Goal: Information Seeking & Learning: Learn about a topic

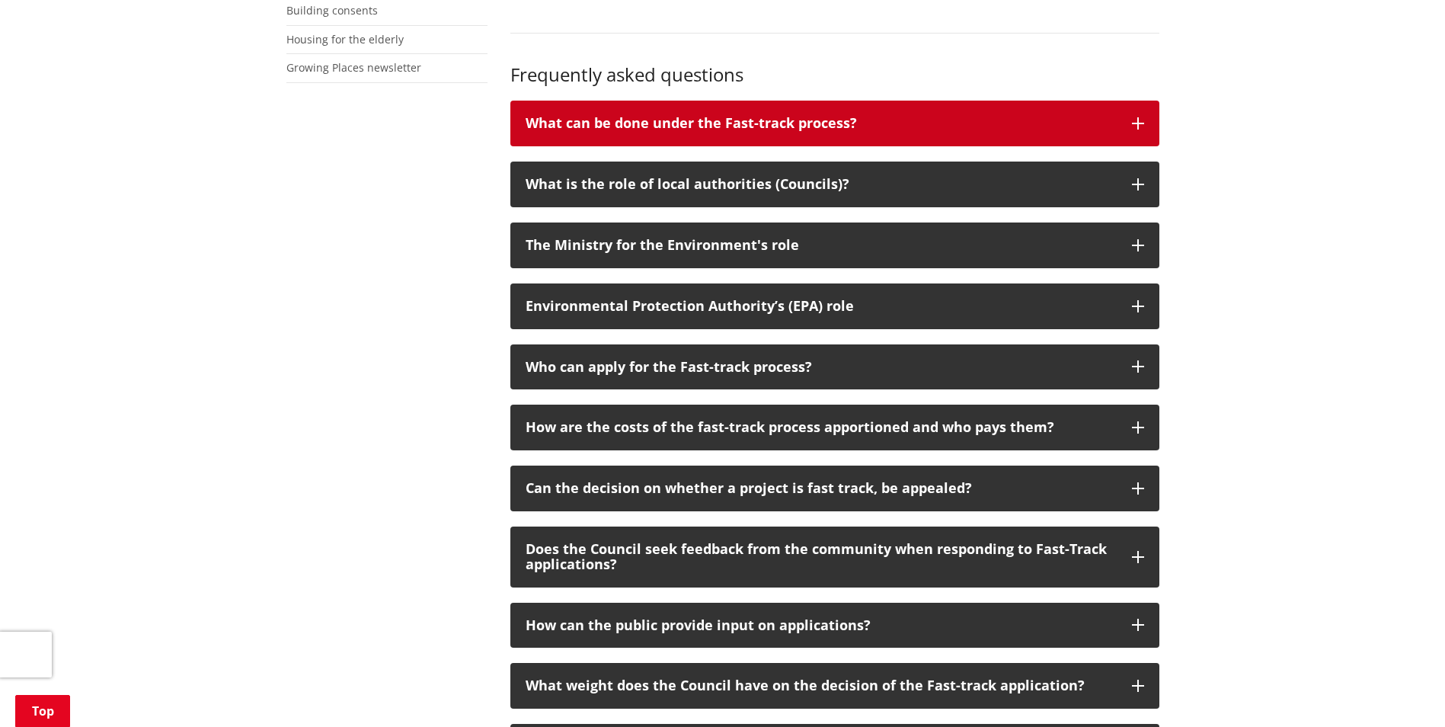
scroll to position [685, 0]
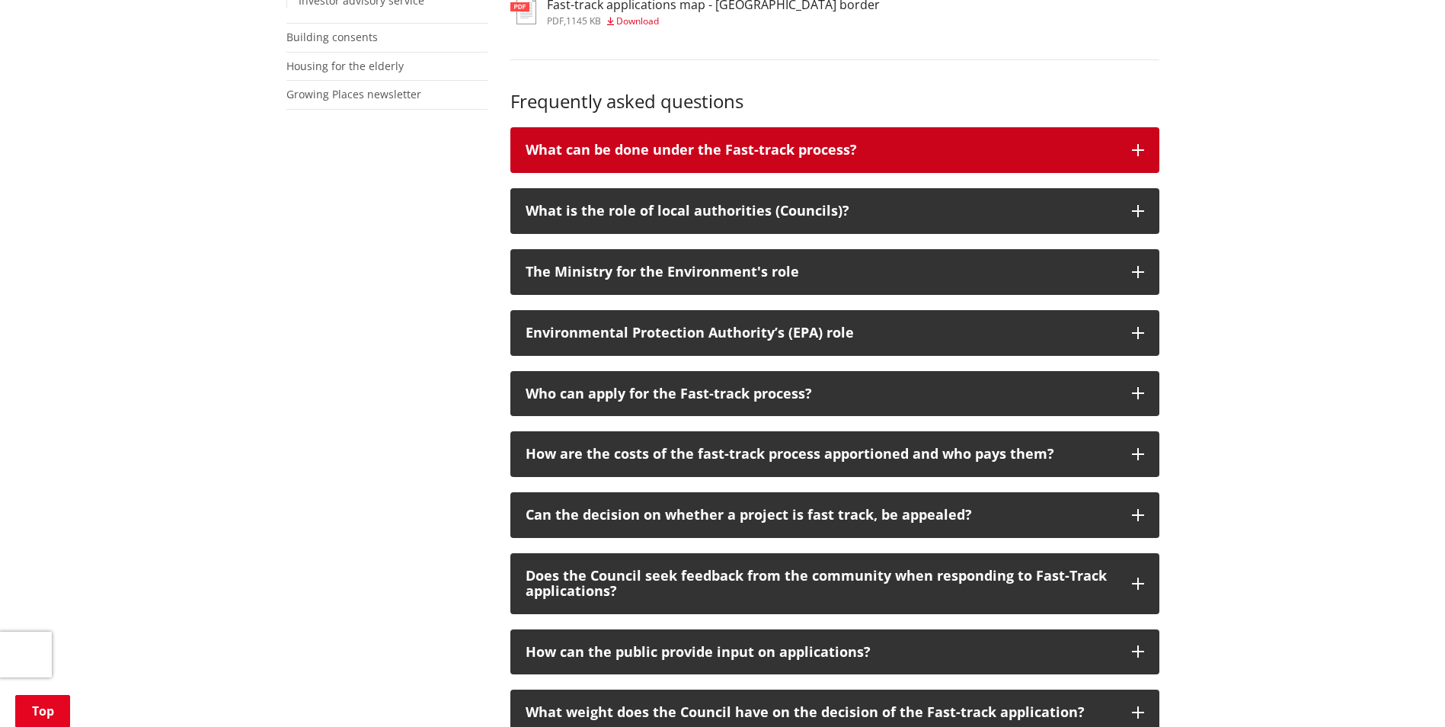
click at [726, 142] on p "What can be done under the Fast-track process?" at bounding box center [821, 149] width 591 height 15
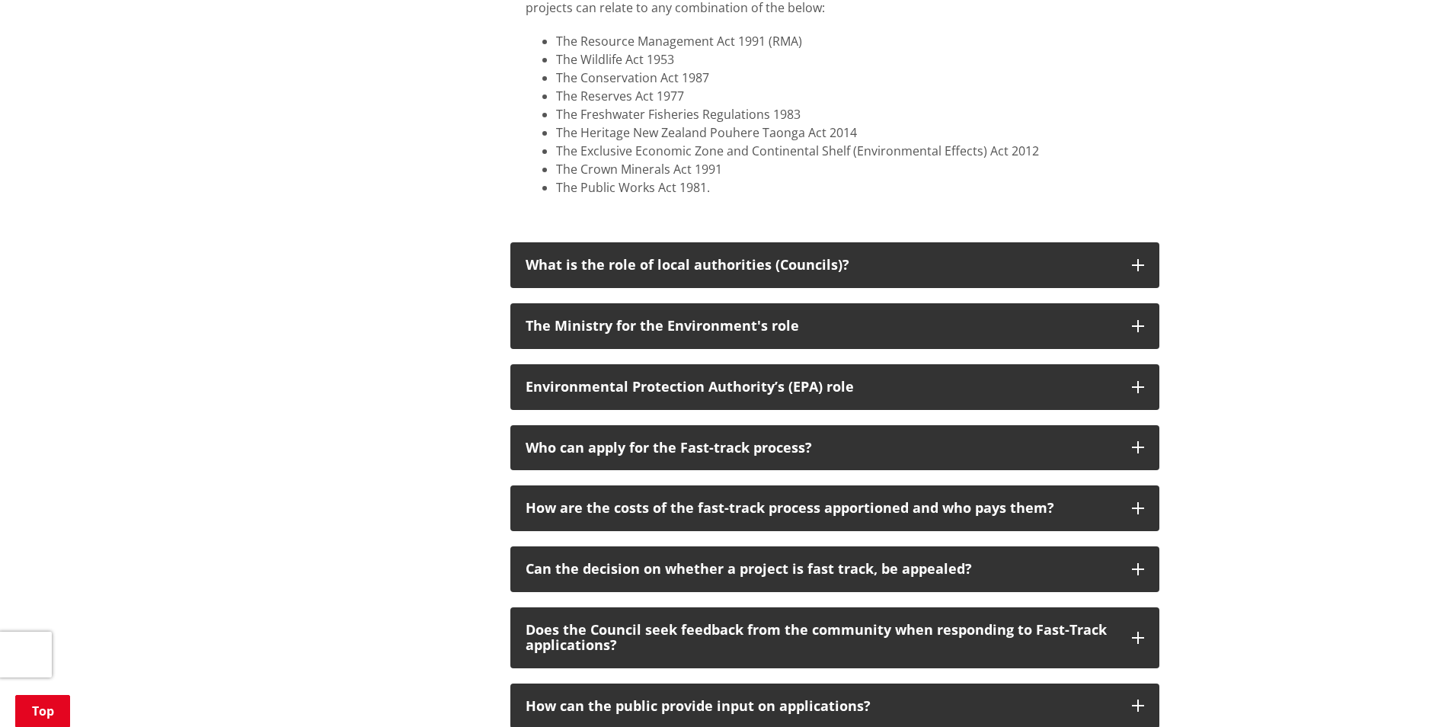
scroll to position [914, 0]
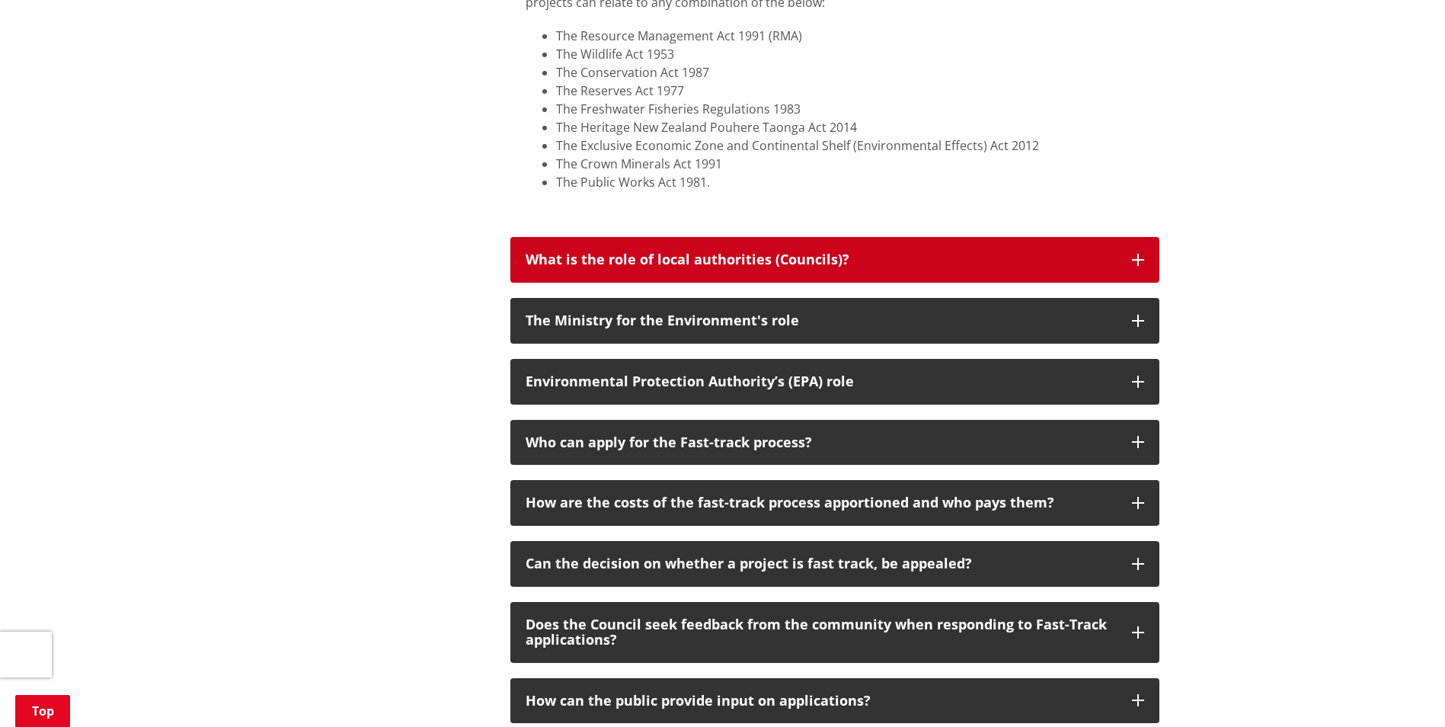
click at [682, 263] on p "What is the role of local authorities (Councils)?" at bounding box center [821, 259] width 591 height 15
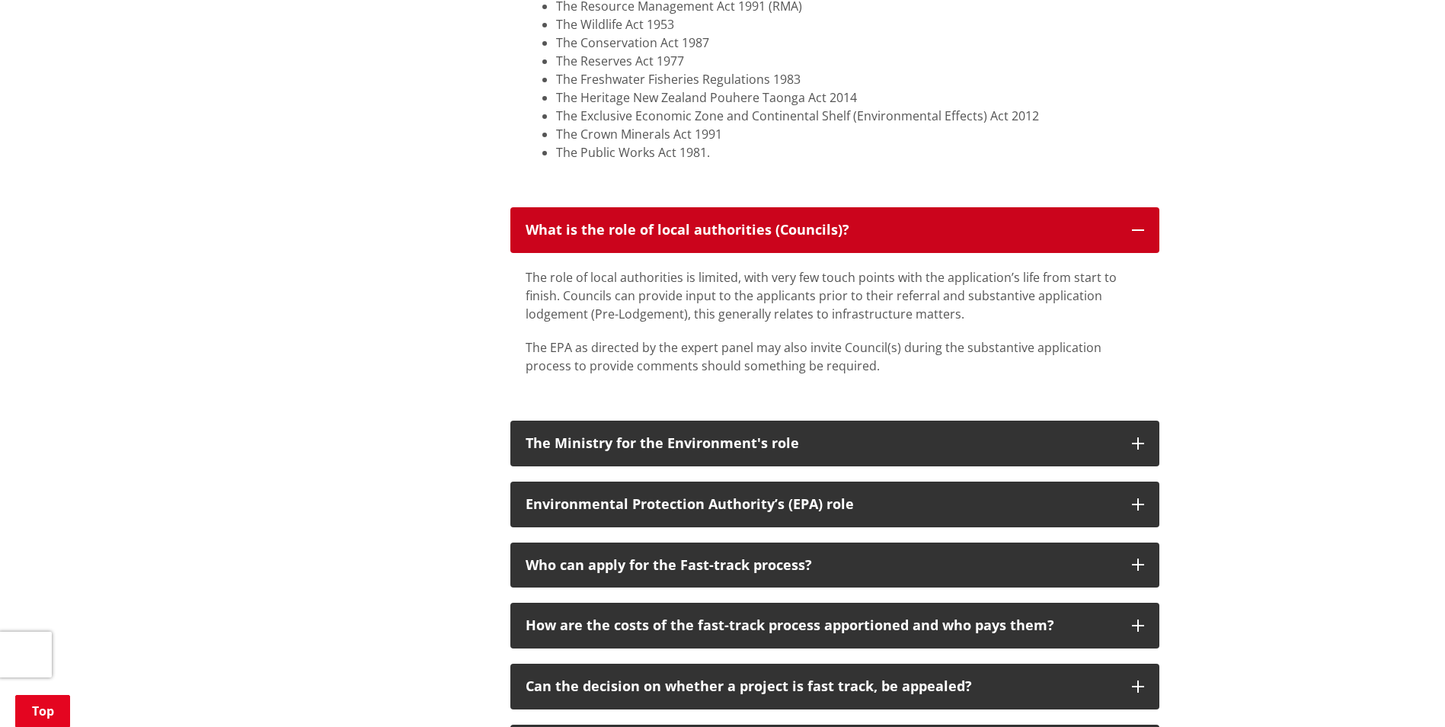
scroll to position [990, 0]
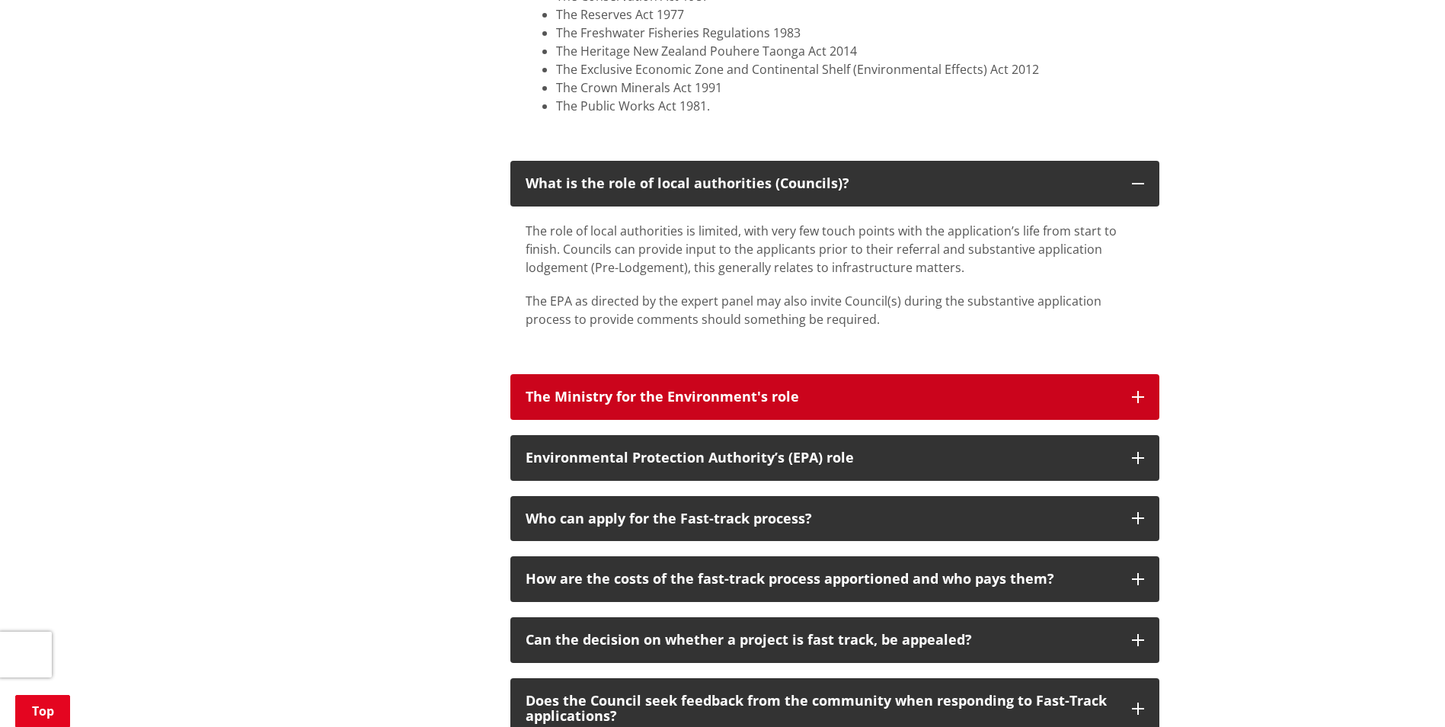
click at [682, 393] on p "The Ministry for the Environment's role" at bounding box center [821, 396] width 591 height 15
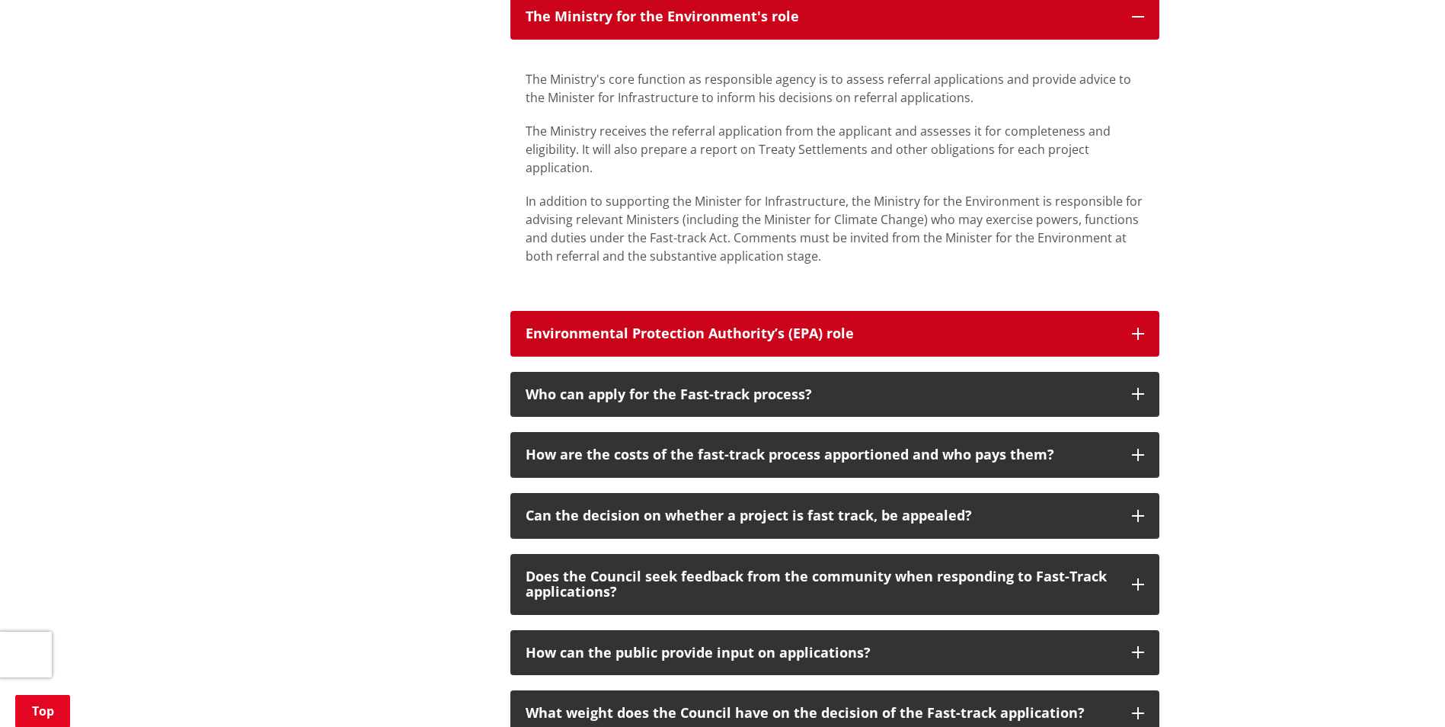
scroll to position [1371, 0]
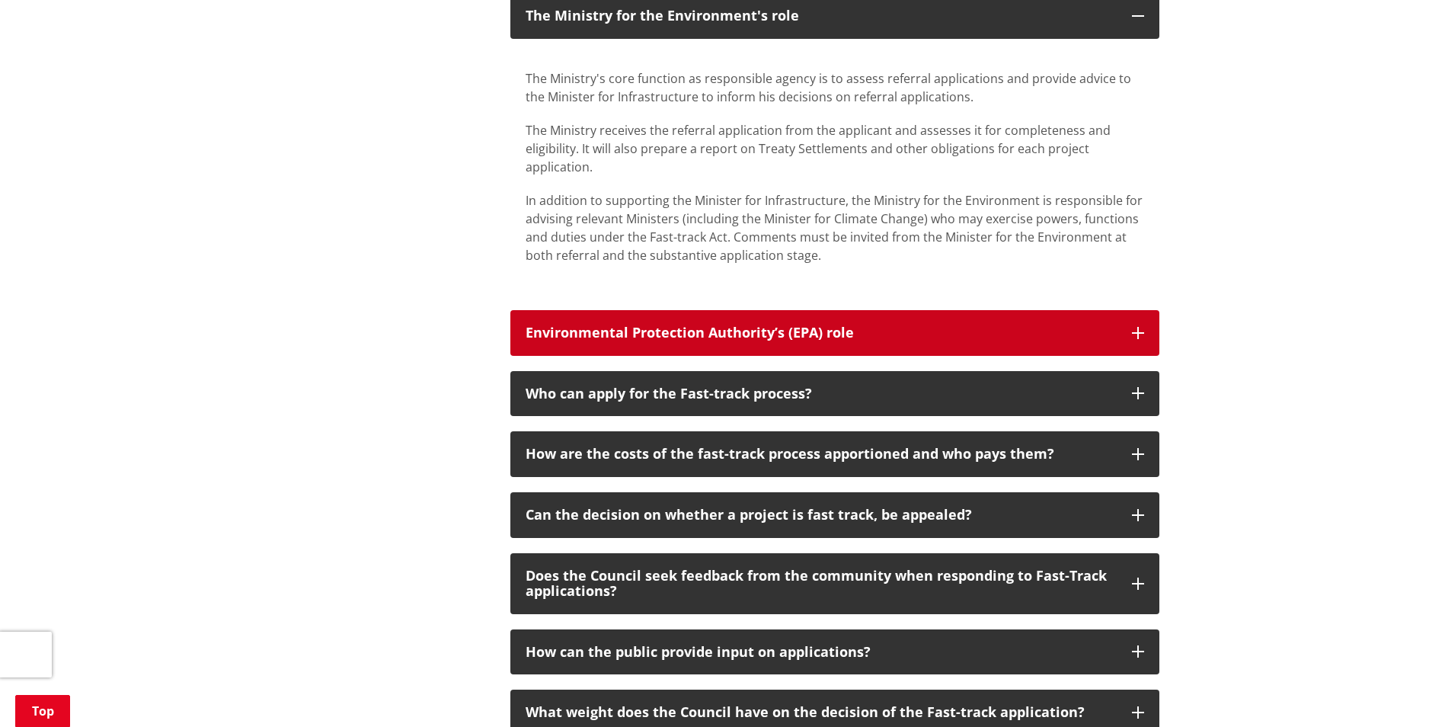
click at [727, 327] on p "Environmental Protection Authority’s (EPA) role" at bounding box center [821, 332] width 591 height 15
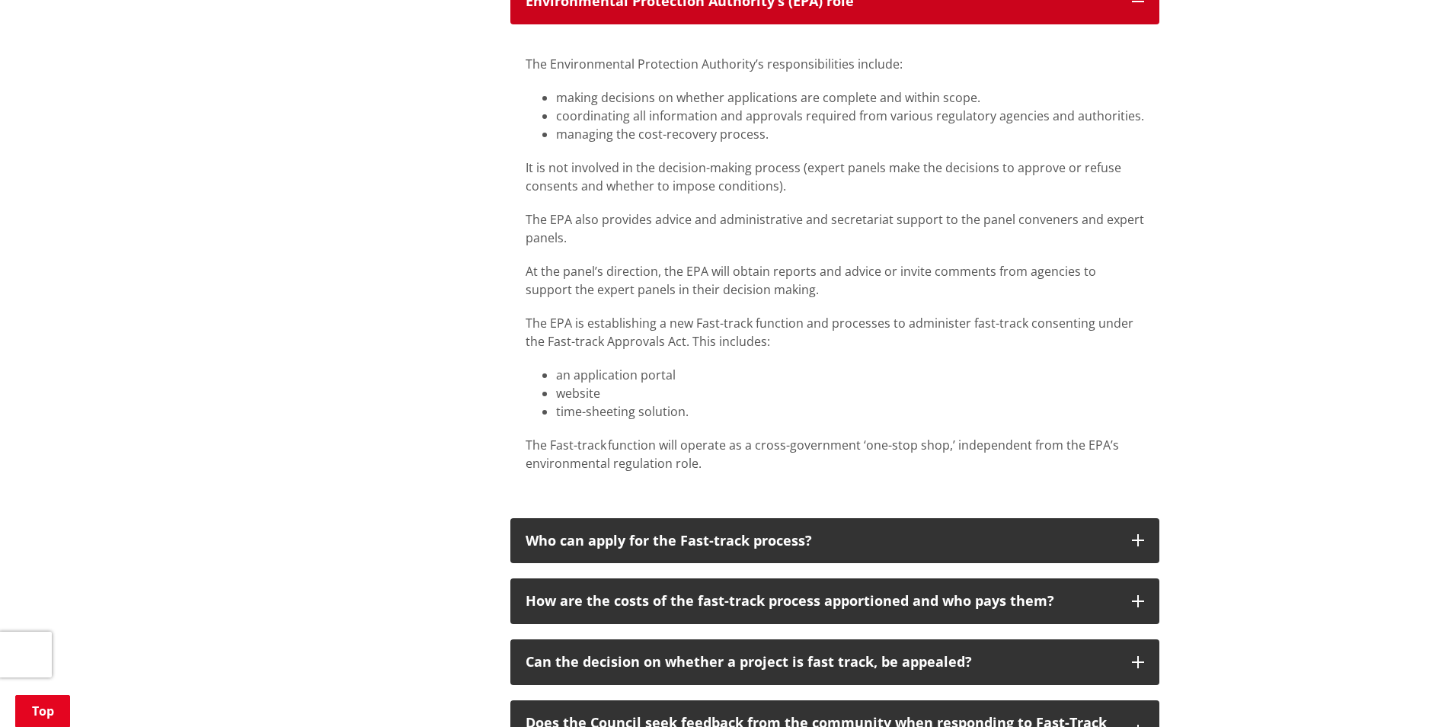
scroll to position [1676, 0]
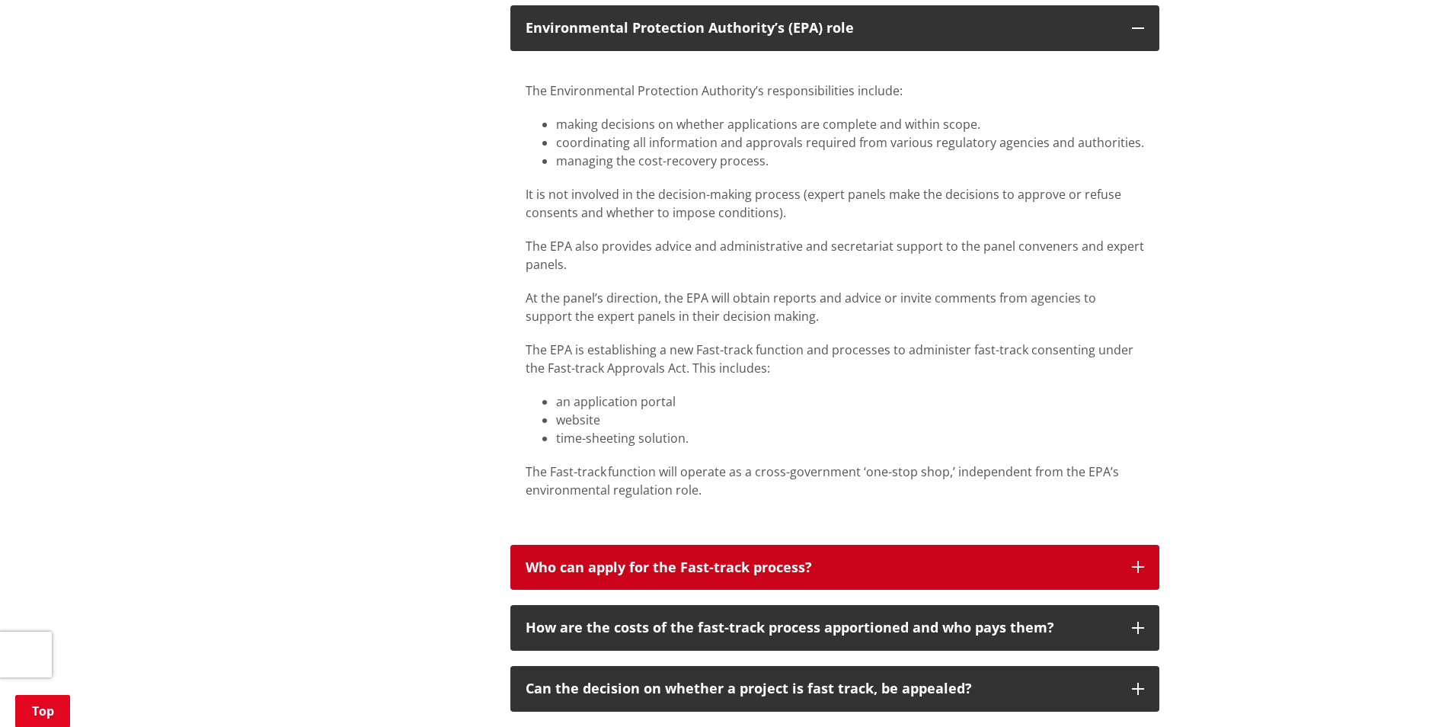
click at [615, 452] on button "Who can apply for the Fast-track process?" at bounding box center [834, 568] width 649 height 46
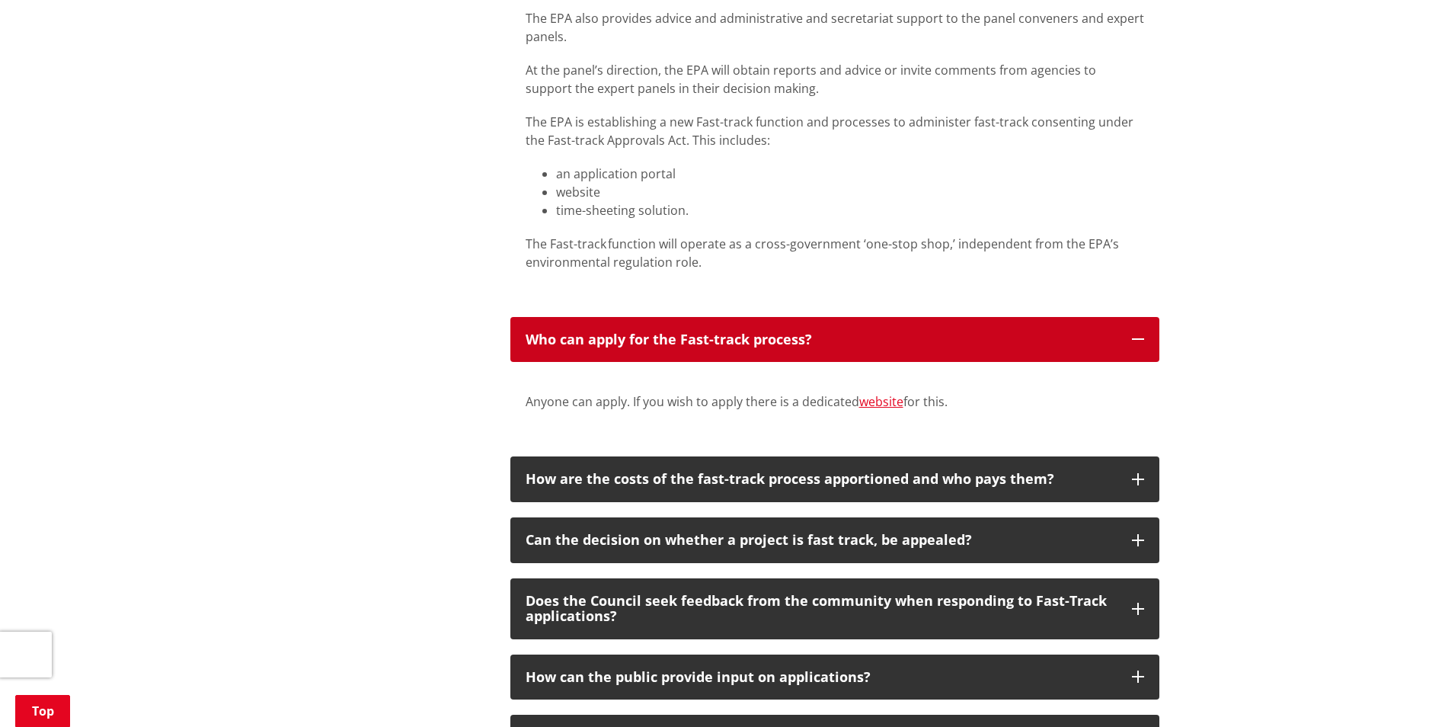
scroll to position [1904, 0]
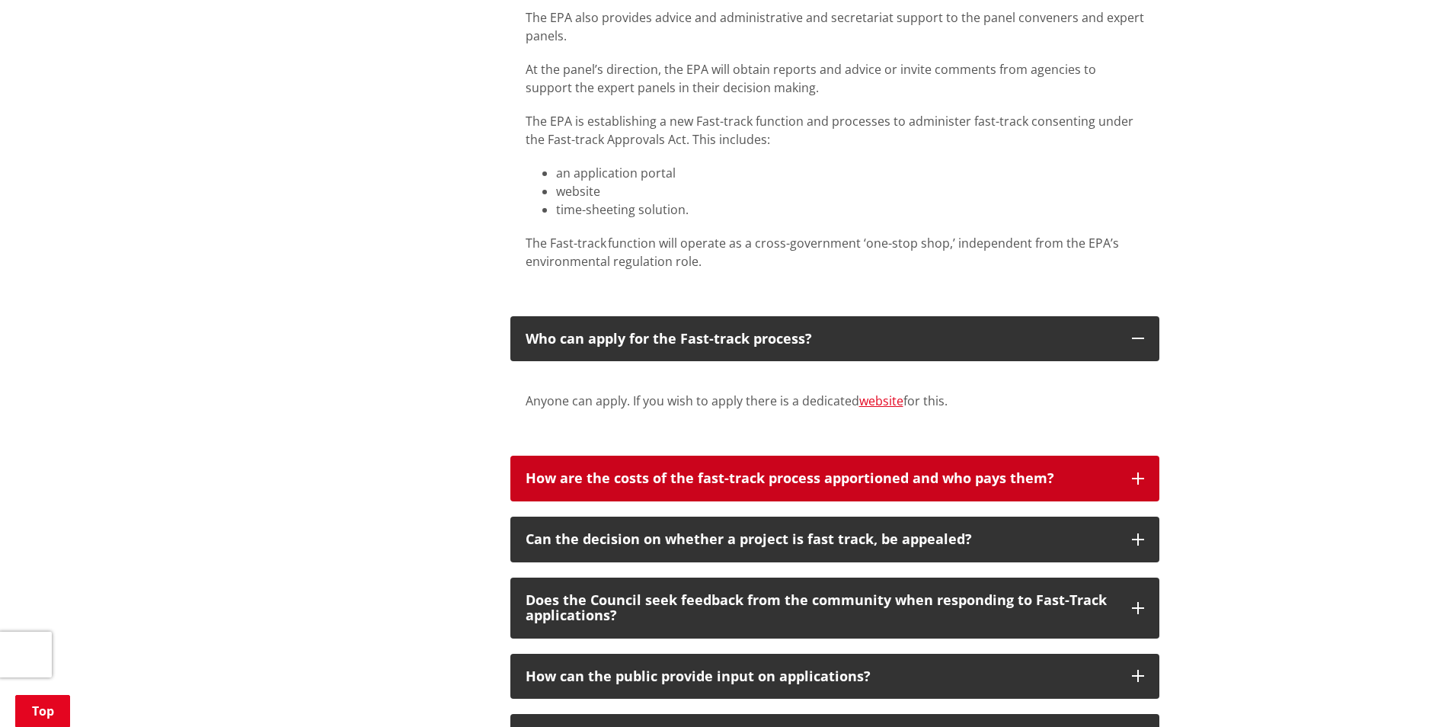
click at [629, 452] on p "How are the costs of the fast-track process apportioned and who pays them?" at bounding box center [821, 478] width 591 height 15
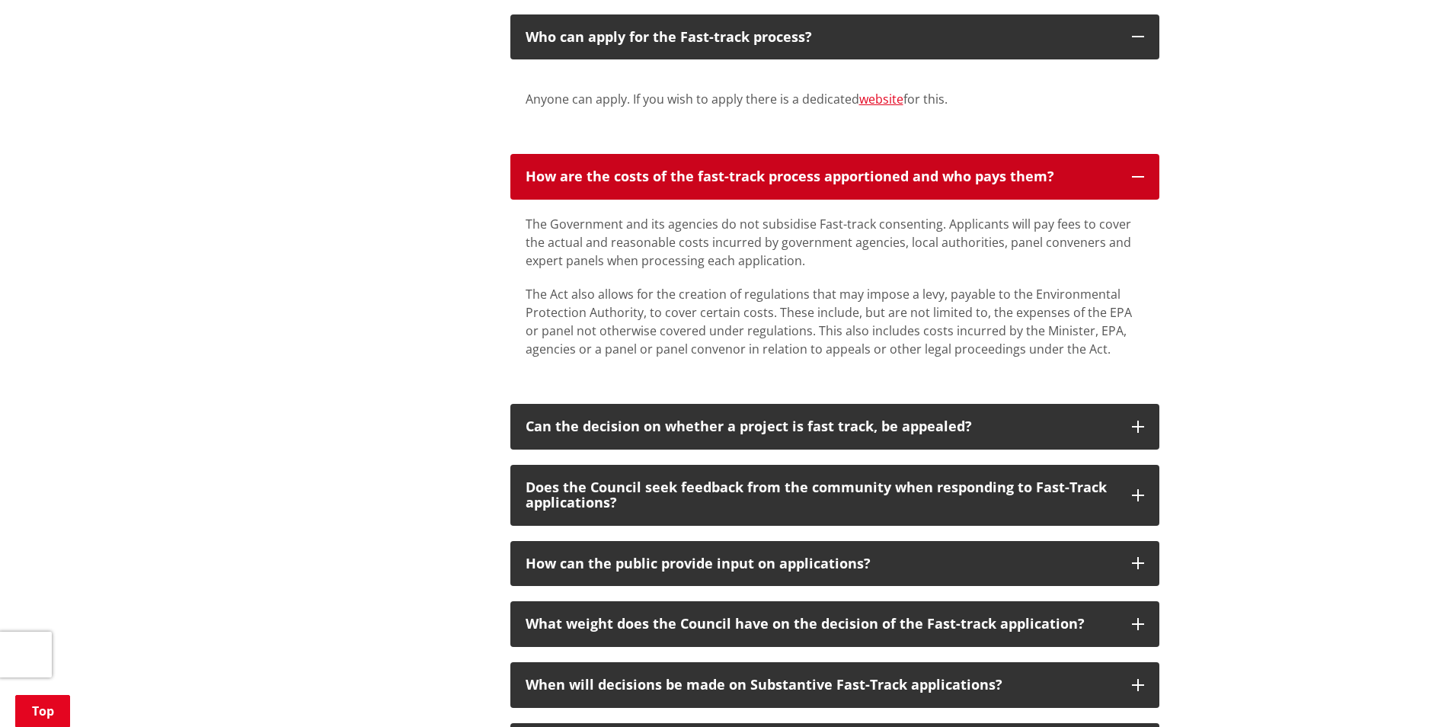
scroll to position [2209, 0]
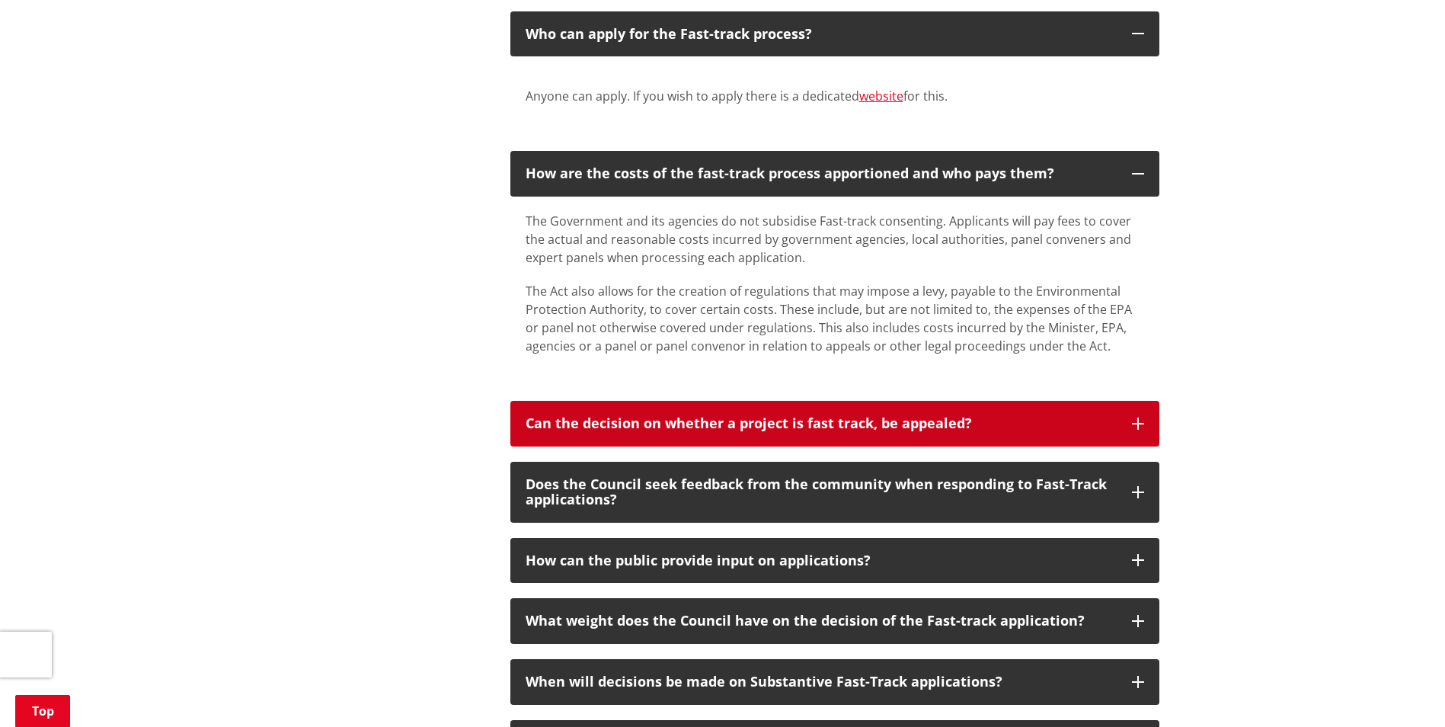
click at [622, 416] on p "Can the decision on whether a project is fast track, be appealed?" at bounding box center [821, 423] width 591 height 15
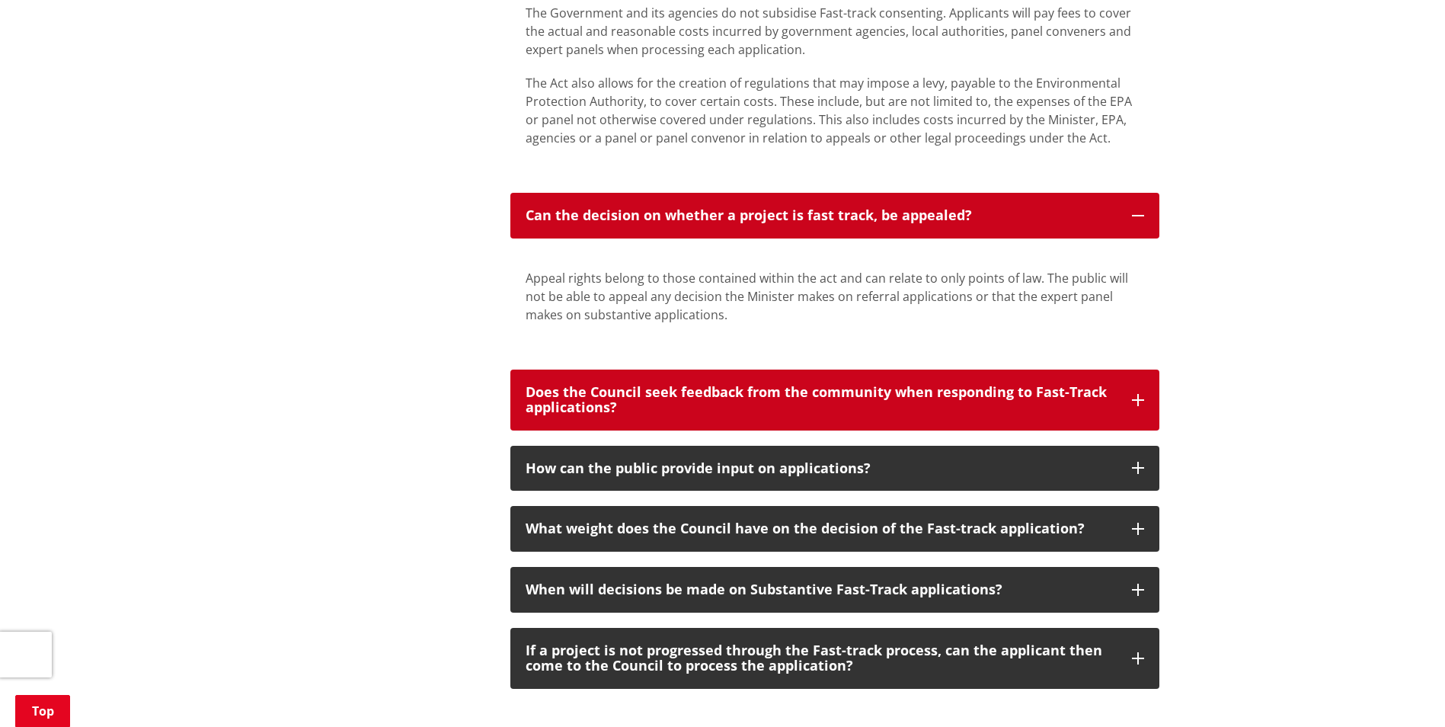
scroll to position [2437, 0]
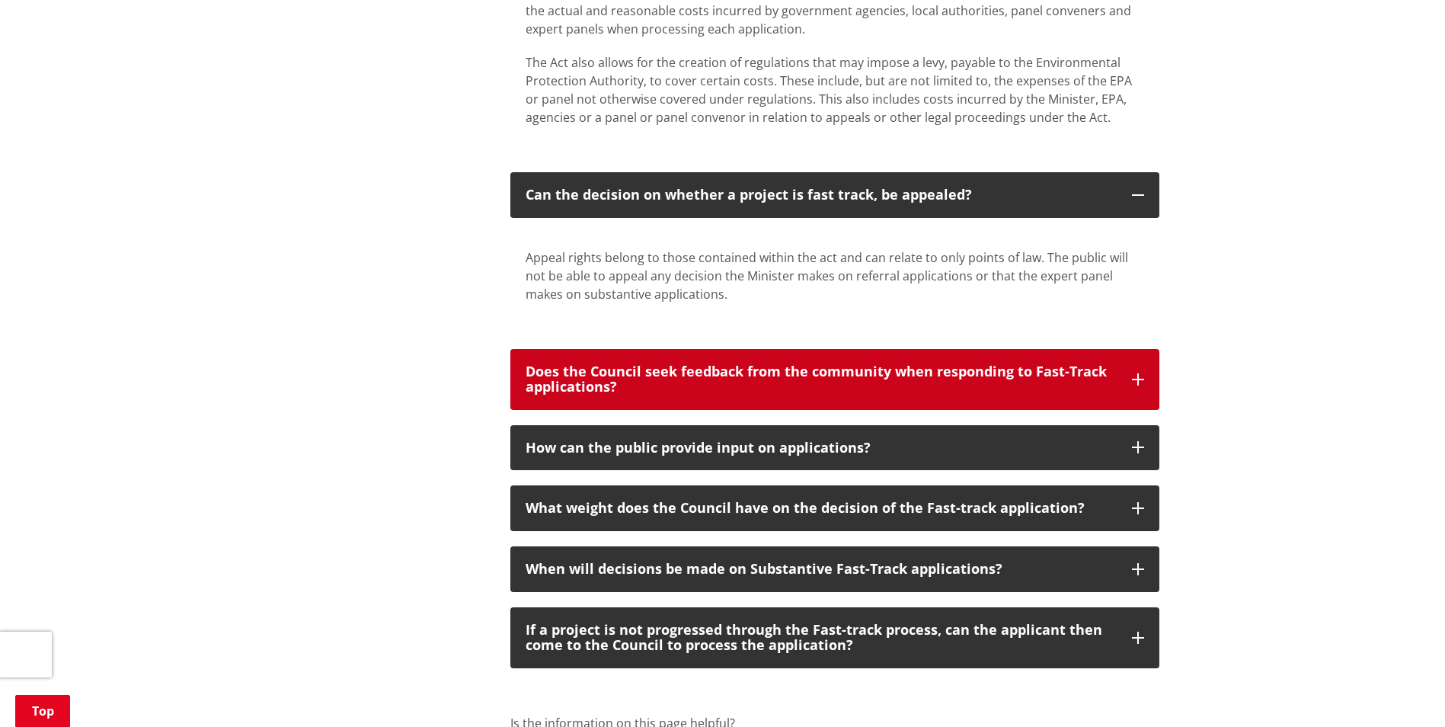
click at [615, 387] on p "Does the Council seek feedback from the community when responding to Fast-Track…" at bounding box center [821, 379] width 591 height 30
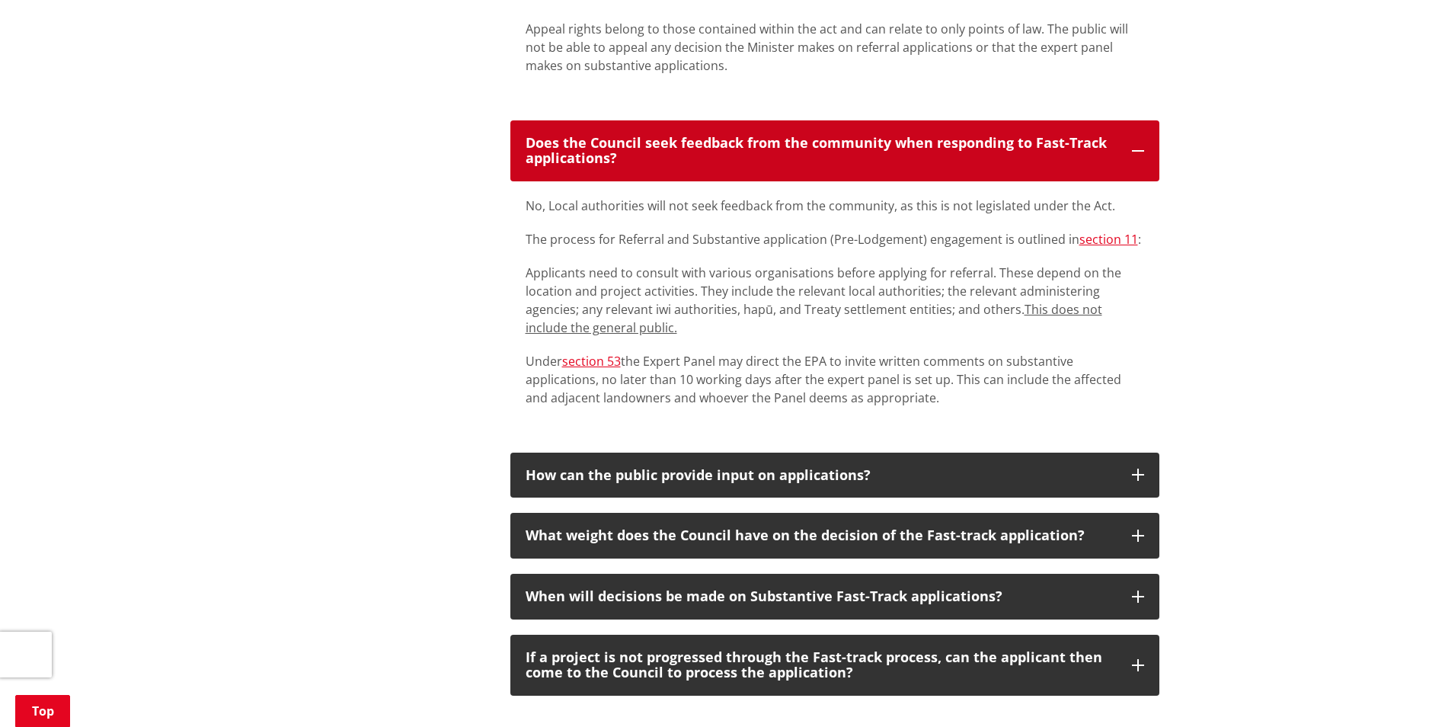
scroll to position [2742, 0]
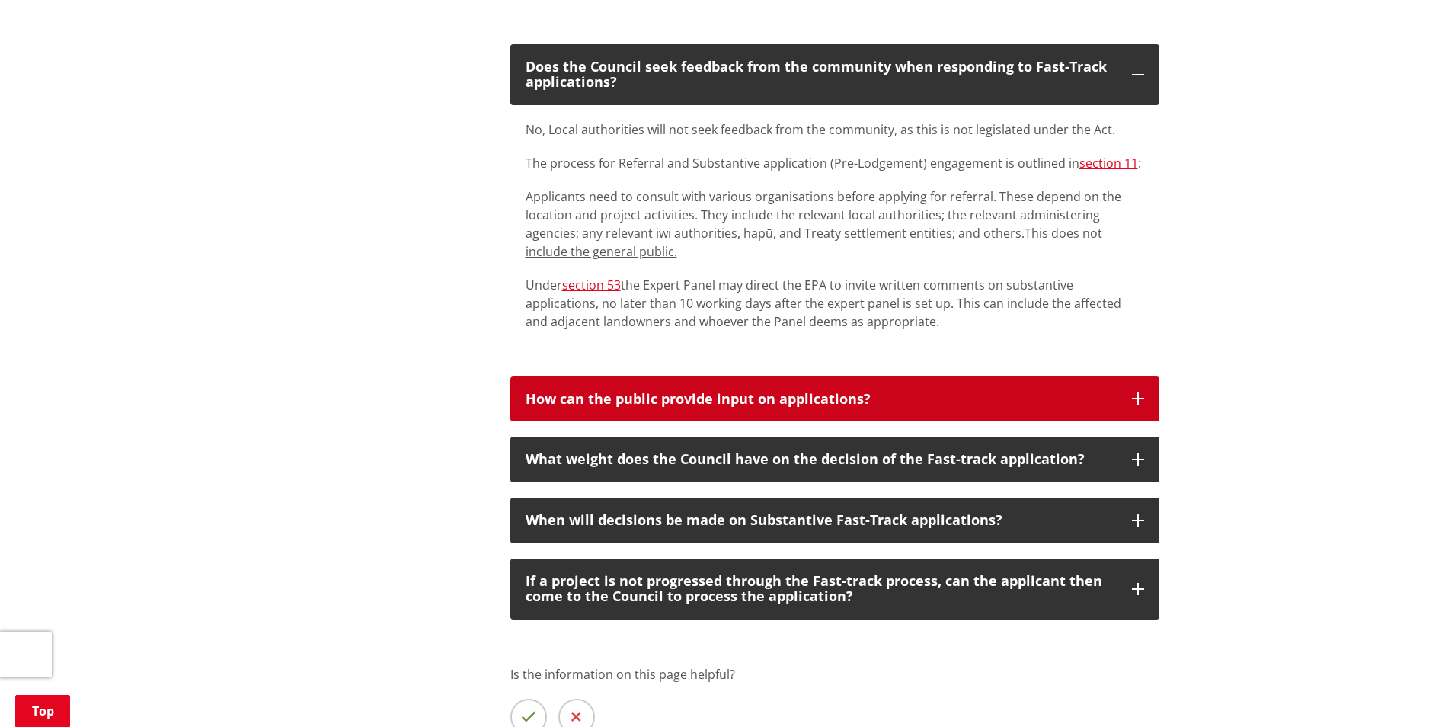
click at [596, 398] on p "How can the public provide input on applications?" at bounding box center [821, 398] width 591 height 15
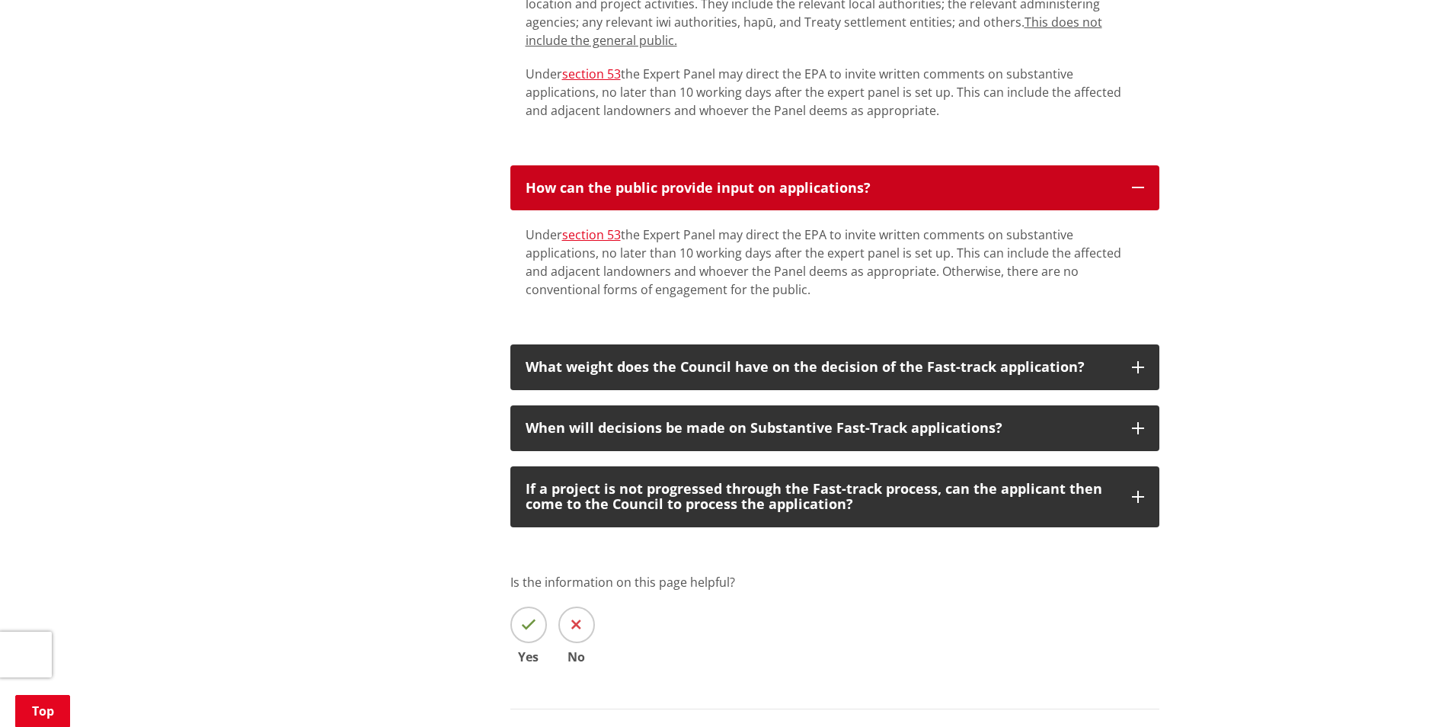
scroll to position [2970, 0]
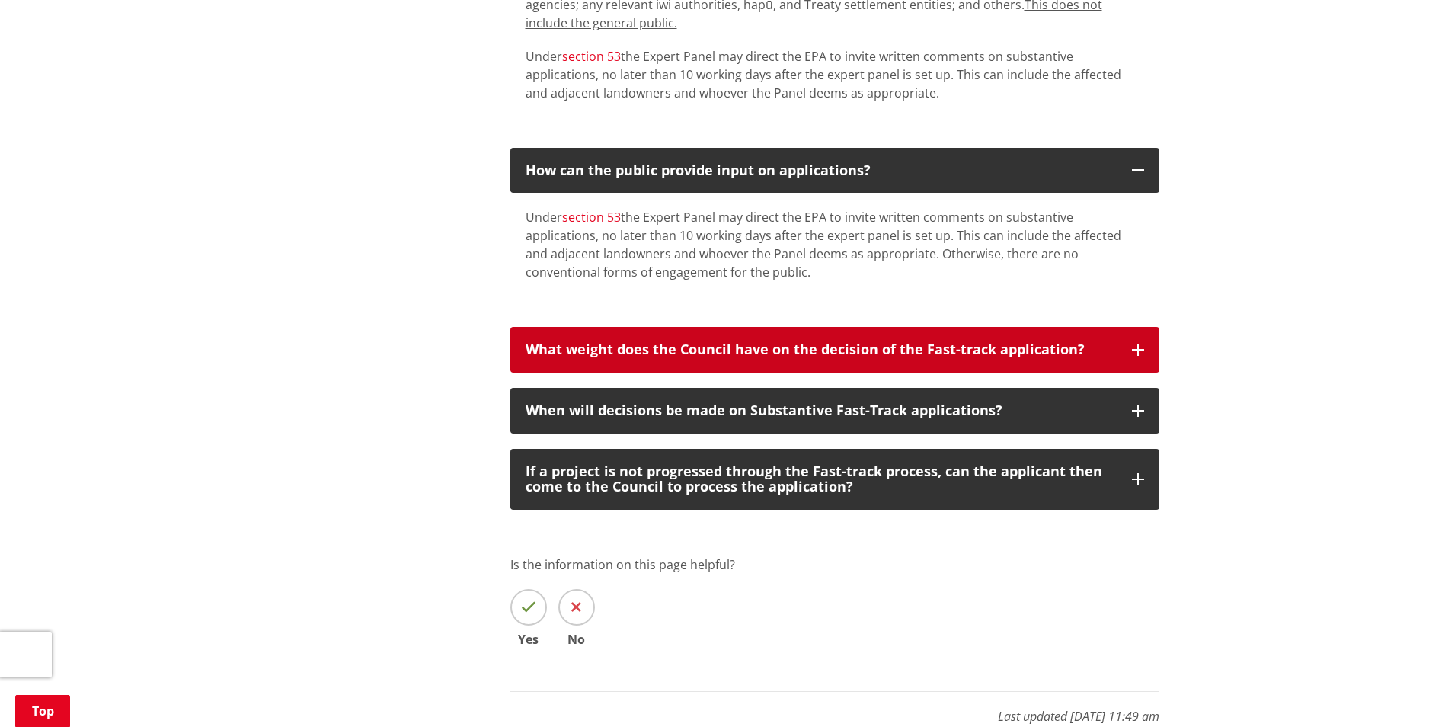
click at [660, 352] on p "What weight does the Council have on the decision of the Fast-track application?" at bounding box center [821, 349] width 591 height 15
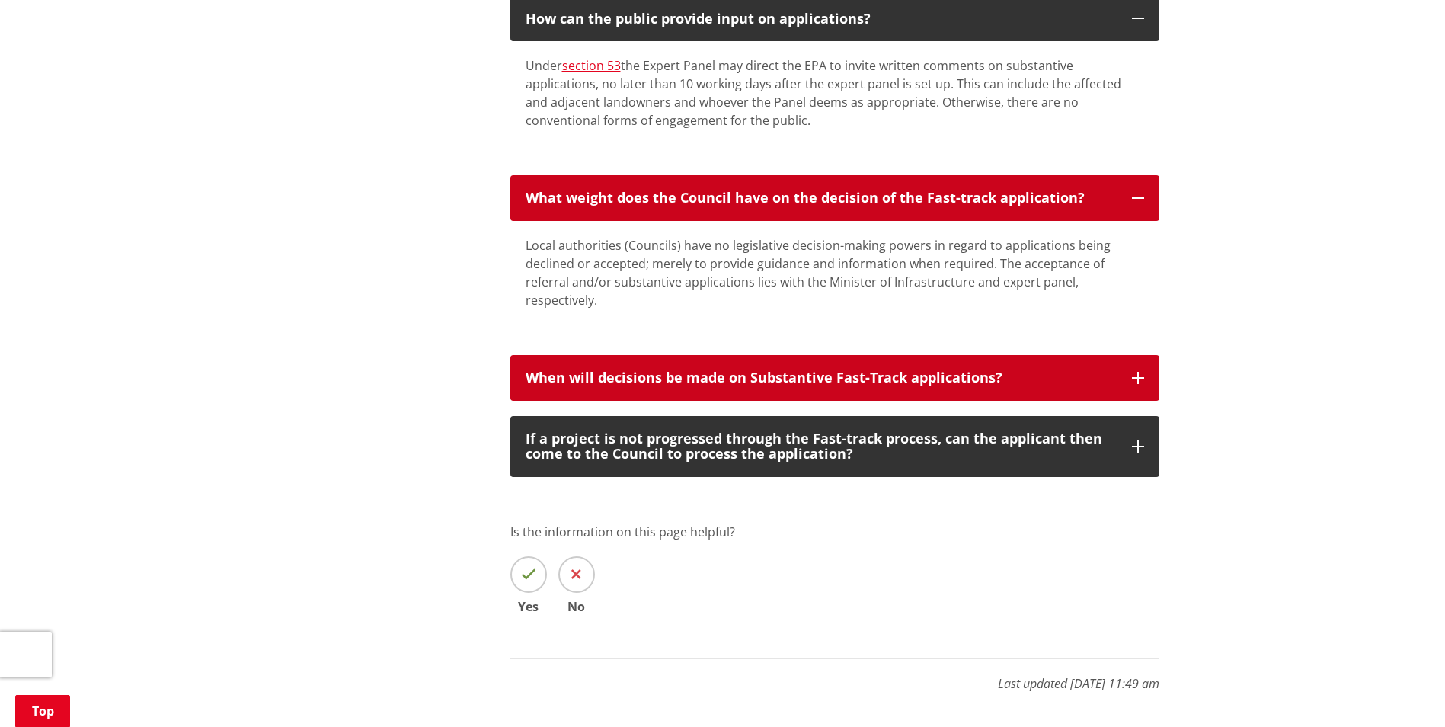
scroll to position [3123, 0]
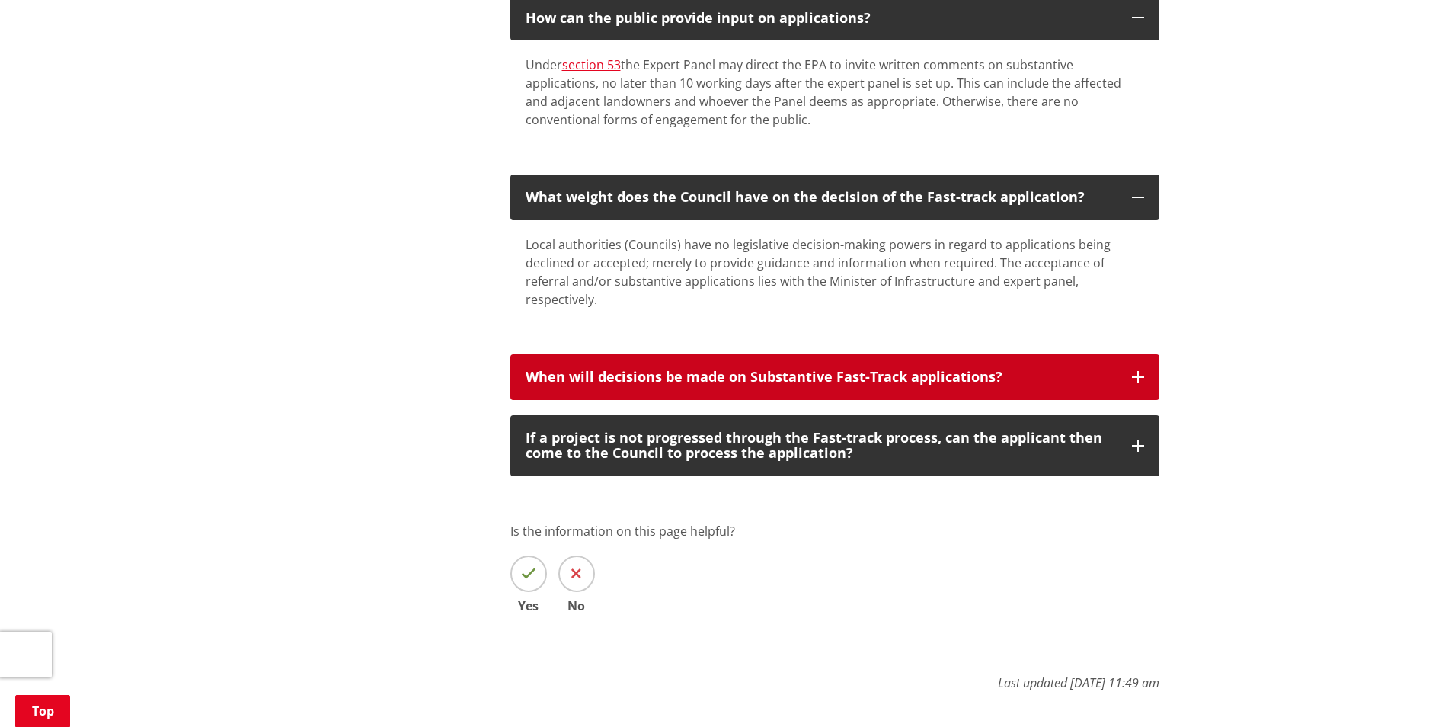
click at [645, 369] on p "When will decisions be made on Substantive Fast-Track applications?" at bounding box center [821, 376] width 591 height 15
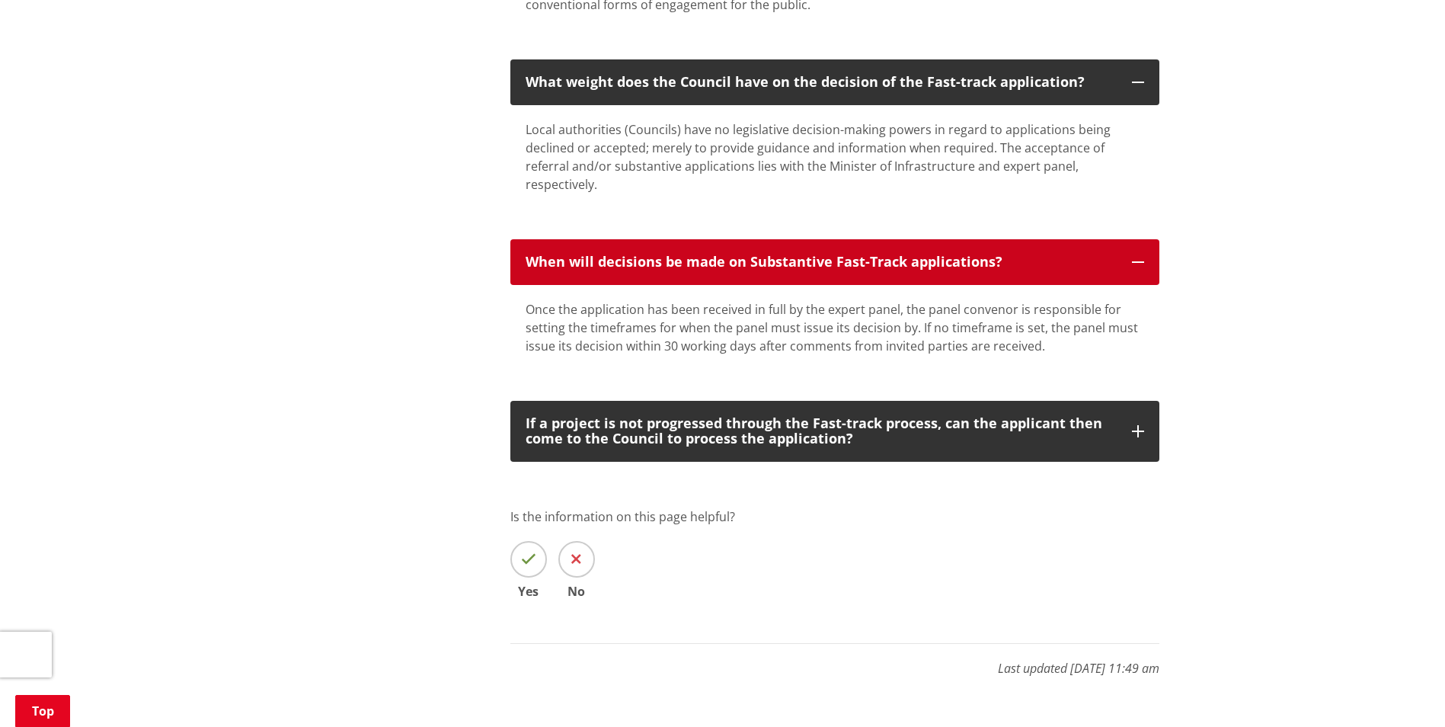
scroll to position [3275, 0]
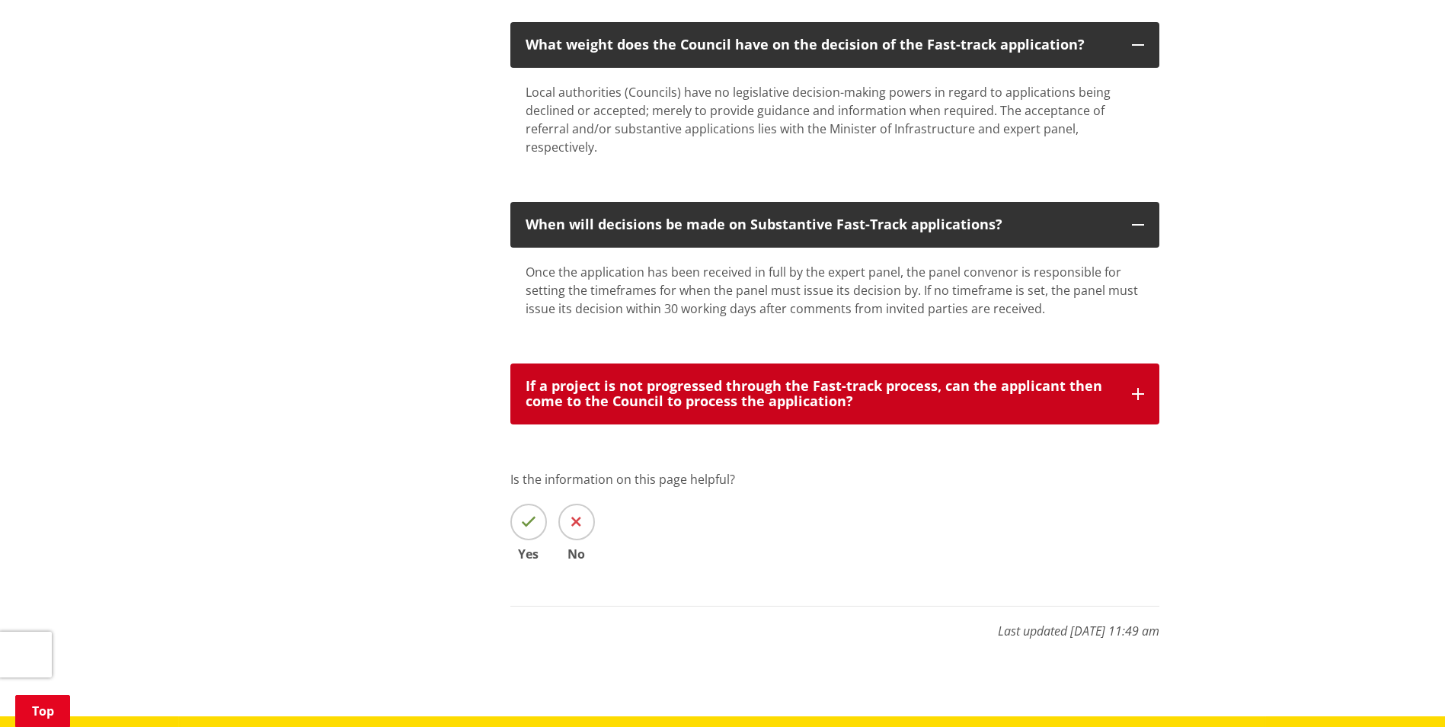
click at [622, 391] on p "If a project is not progressed through the Fast-track process, can the applican…" at bounding box center [821, 394] width 591 height 30
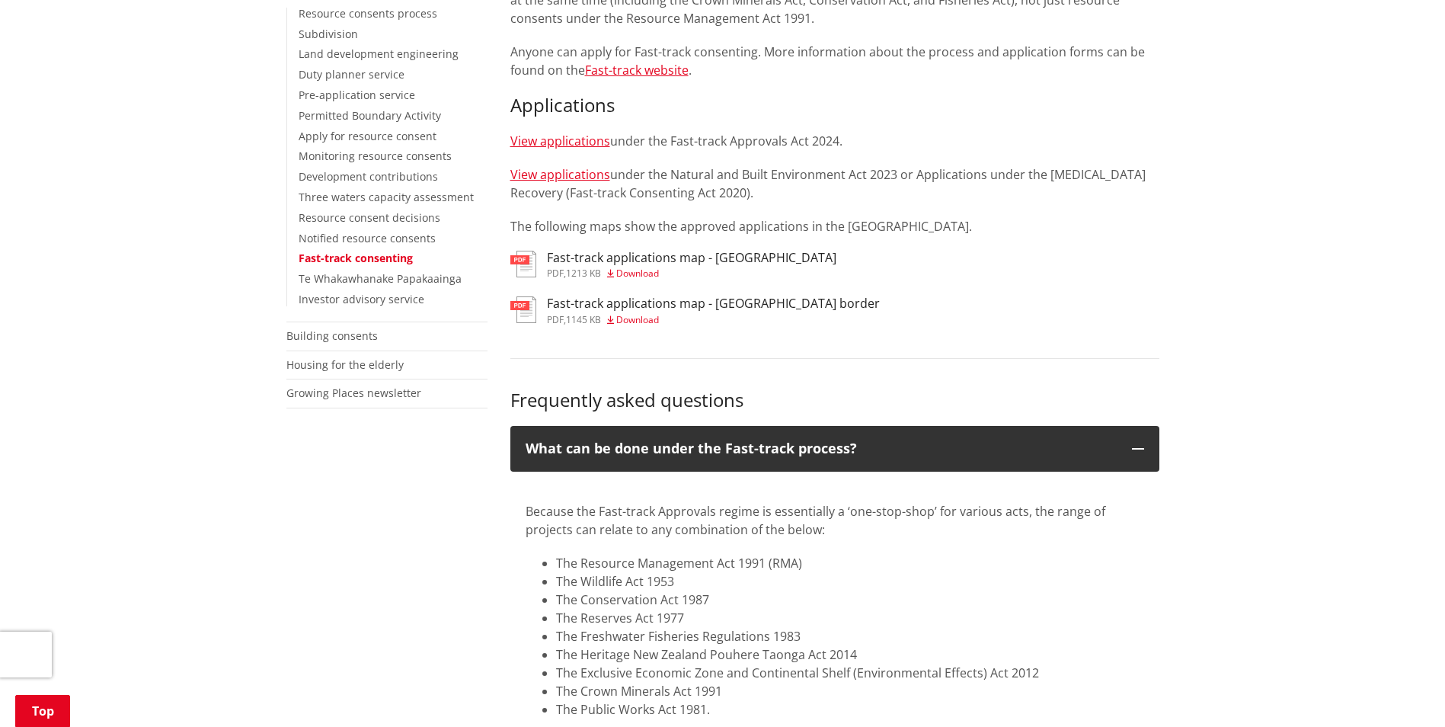
scroll to position [152, 0]
